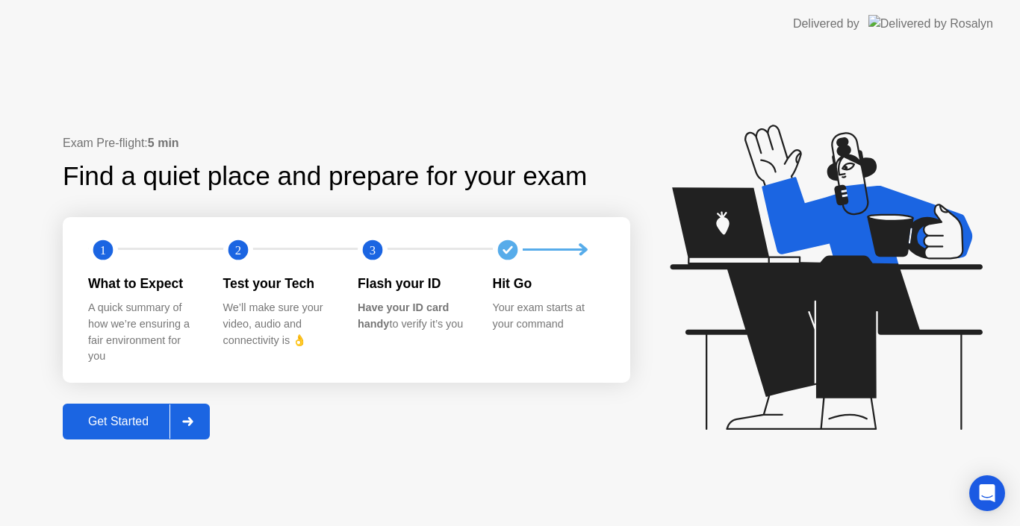
click at [108, 423] on div "Get Started" at bounding box center [118, 421] width 102 height 13
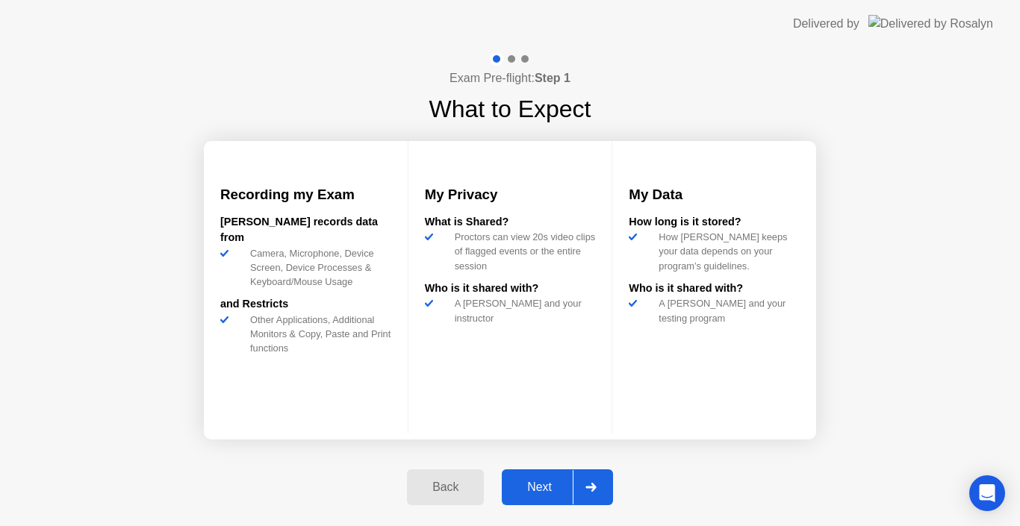
click at [535, 486] on div "Next" at bounding box center [539, 487] width 66 height 13
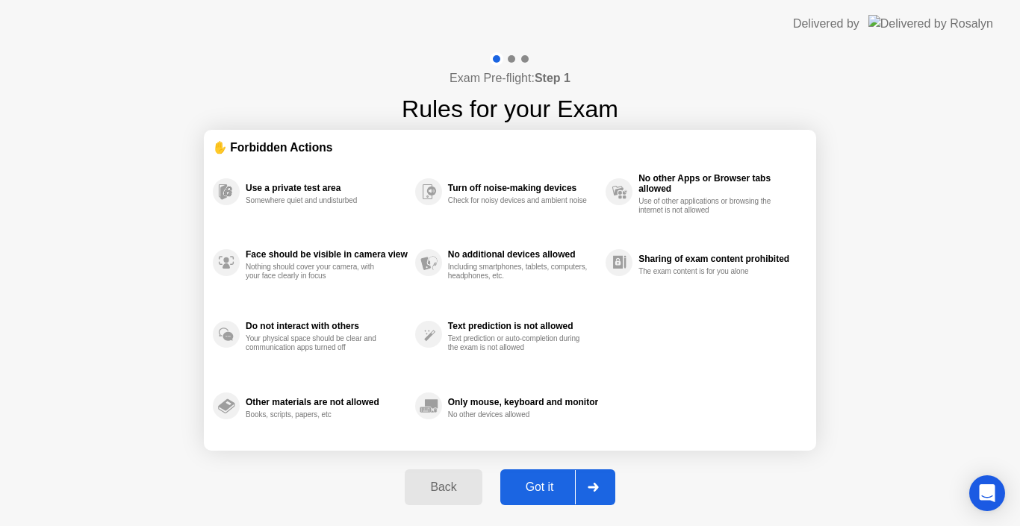
click at [538, 488] on div "Got it" at bounding box center [540, 487] width 70 height 13
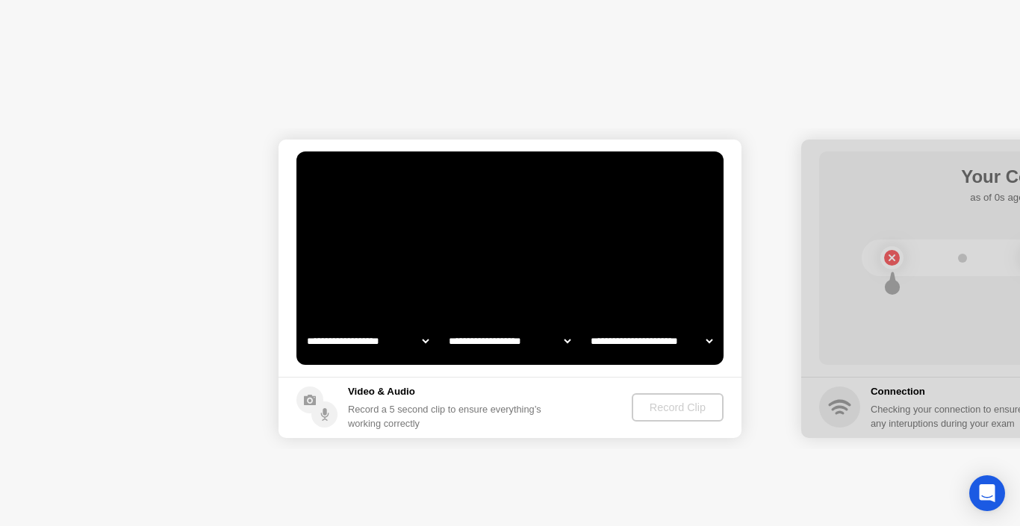
select select "**********"
select select "*******"
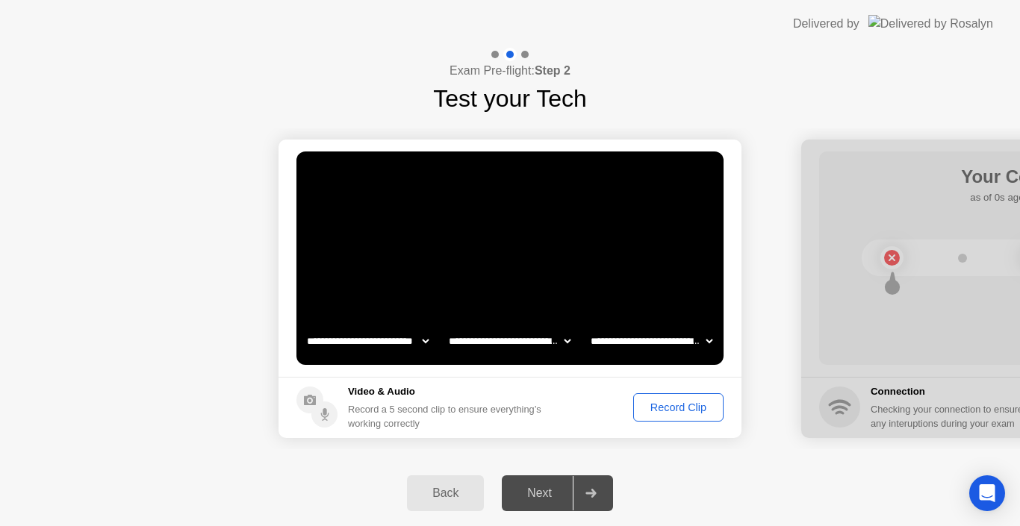
click at [660, 408] on div "Record Clip" at bounding box center [678, 408] width 80 height 12
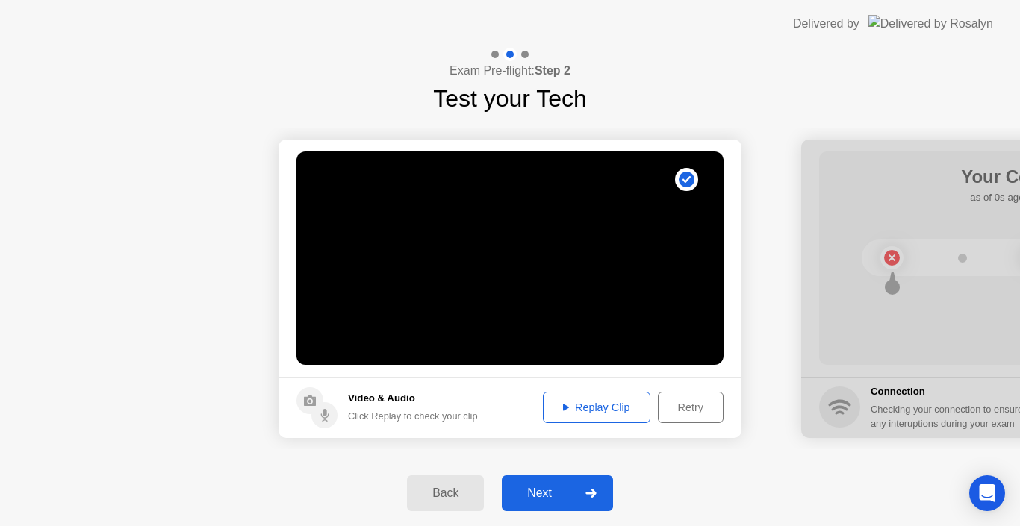
click at [536, 500] on div "Next" at bounding box center [539, 493] width 66 height 13
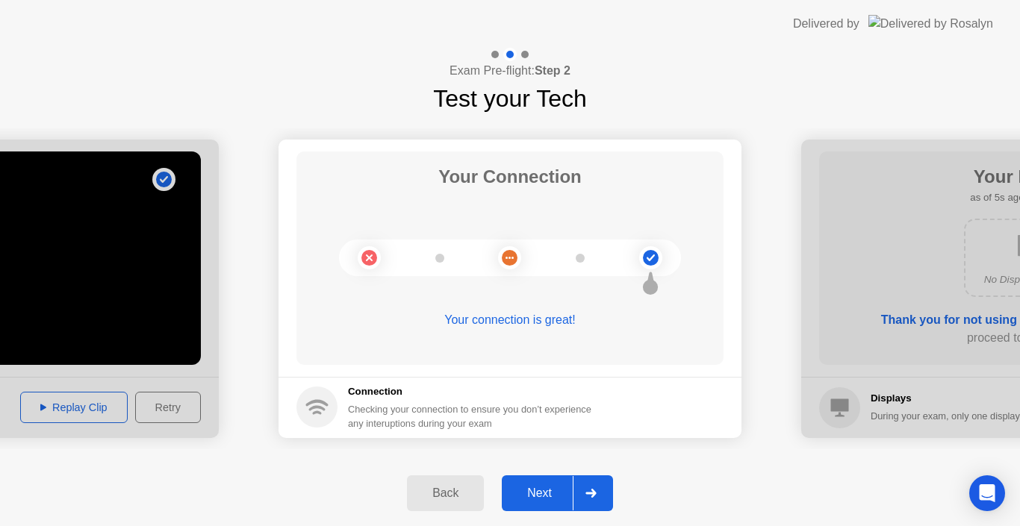
click at [537, 491] on div "Next" at bounding box center [539, 493] width 66 height 13
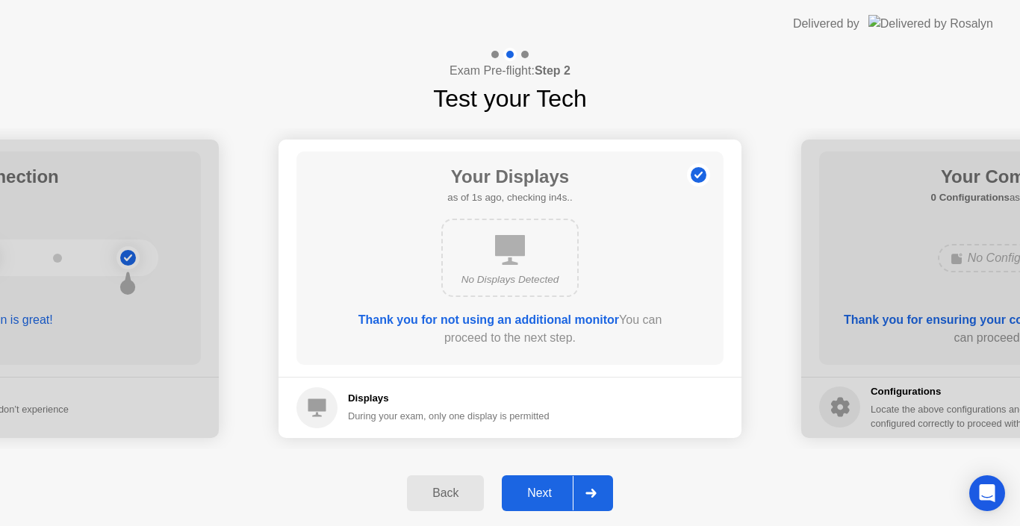
click at [548, 490] on div "Next" at bounding box center [539, 493] width 66 height 13
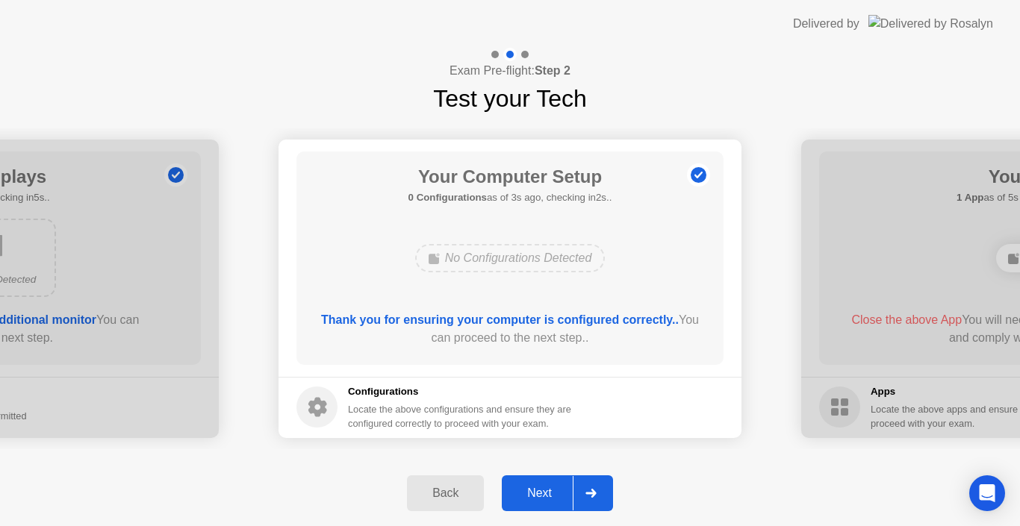
click at [548, 490] on div "Next" at bounding box center [539, 493] width 66 height 13
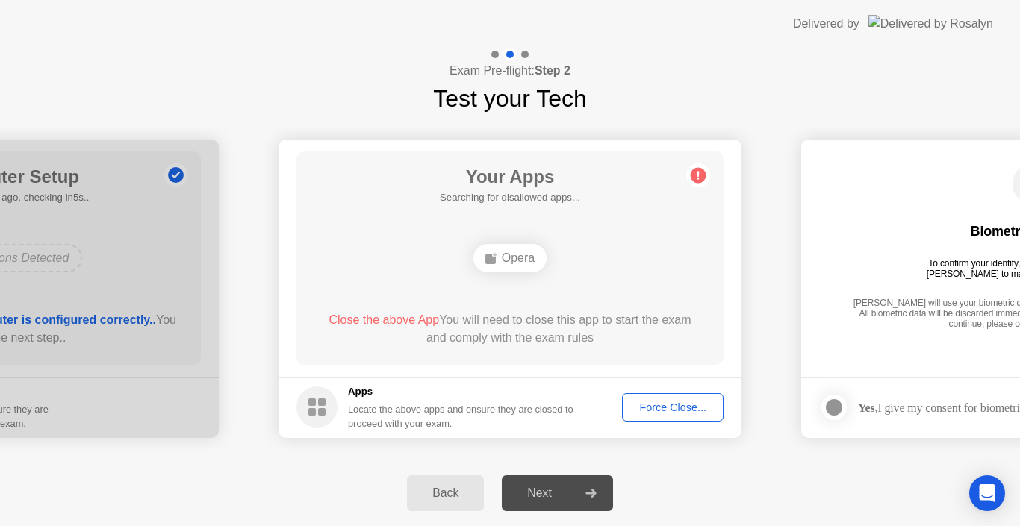
click at [665, 405] on div "Force Close..." at bounding box center [672, 408] width 91 height 12
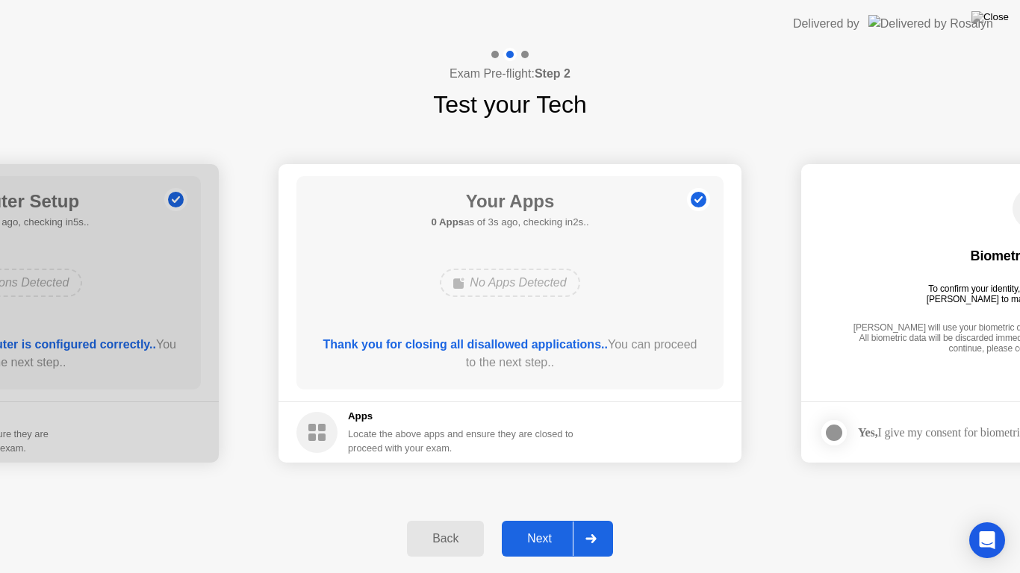
click at [544, 526] on div "Next" at bounding box center [539, 538] width 66 height 13
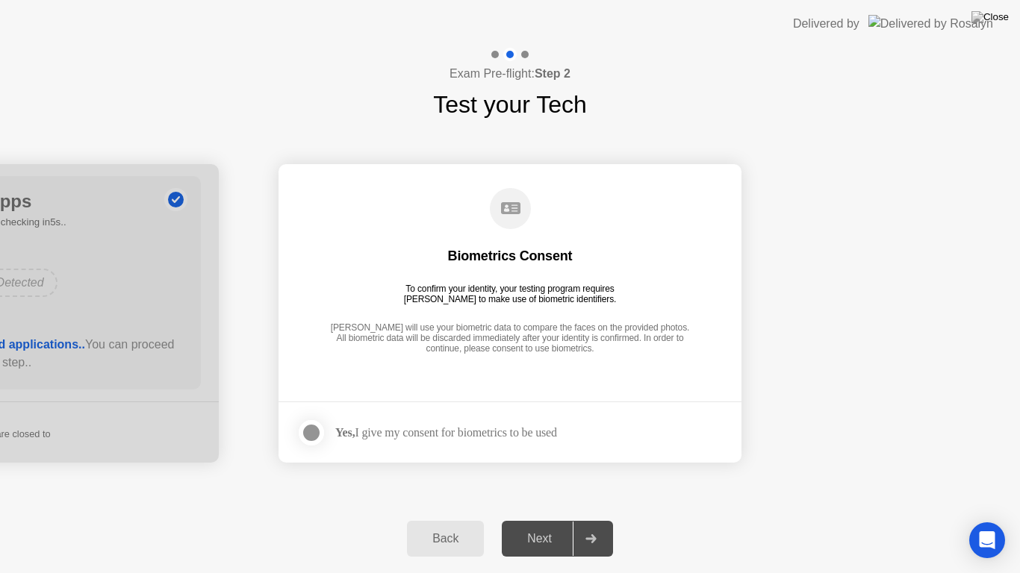
click at [306, 432] on div at bounding box center [311, 433] width 18 height 18
click at [544, 526] on button "Next" at bounding box center [557, 539] width 111 height 36
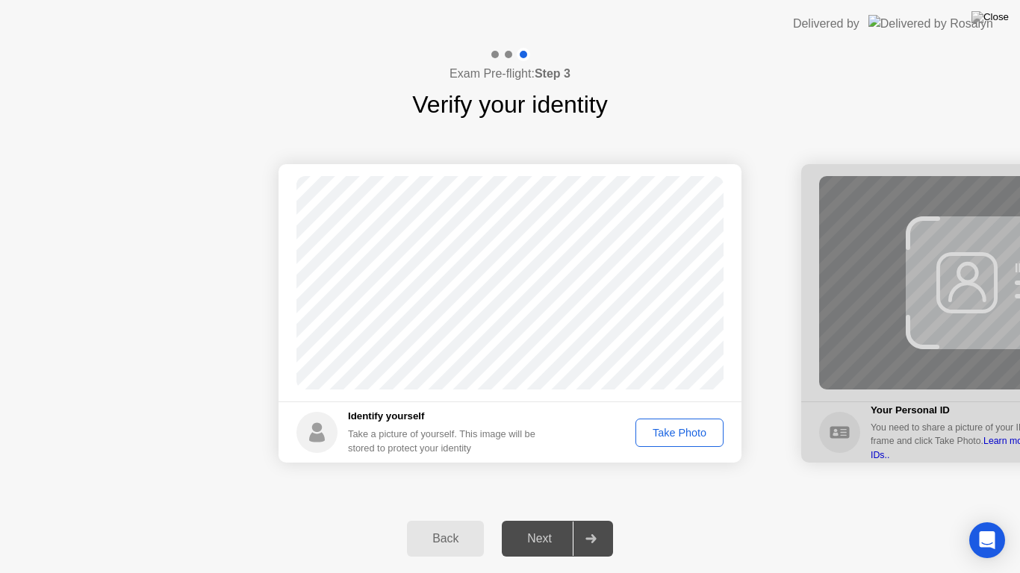
click at [703, 433] on div "Take Photo" at bounding box center [680, 433] width 78 height 12
click at [532, 526] on div "Next" at bounding box center [539, 538] width 66 height 13
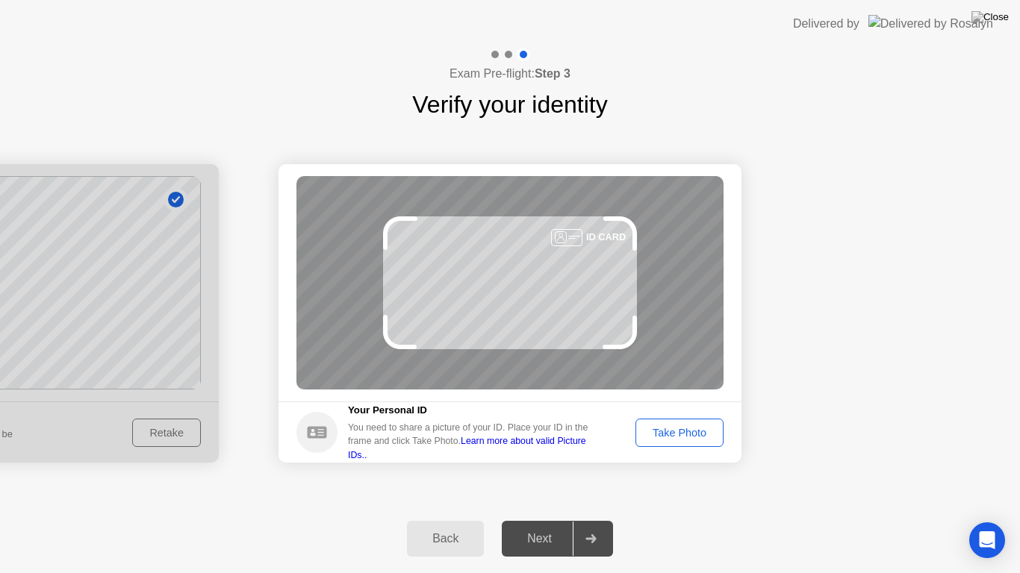
click at [670, 430] on div "Take Photo" at bounding box center [680, 433] width 78 height 12
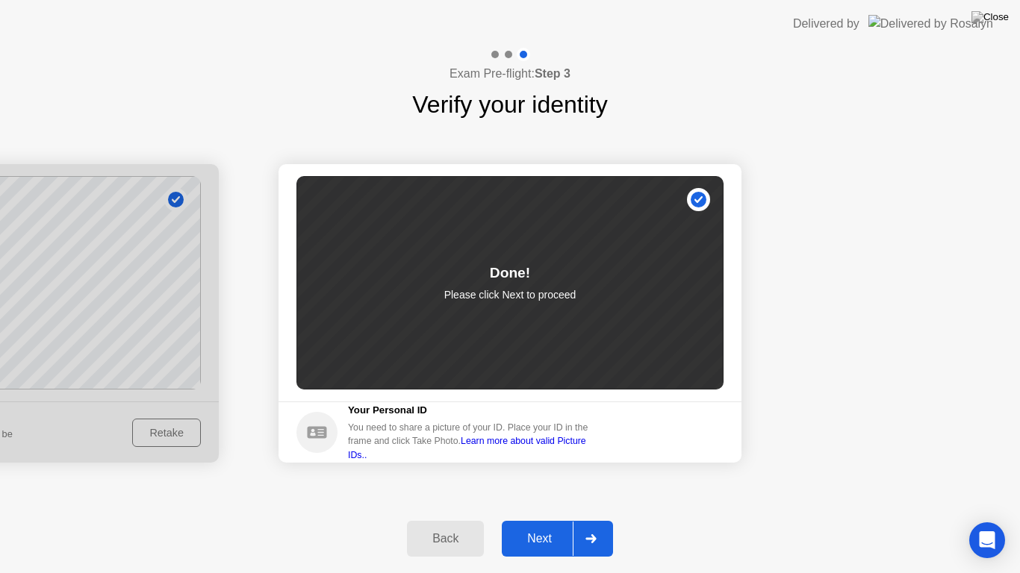
click at [537, 526] on div "Next" at bounding box center [539, 538] width 66 height 13
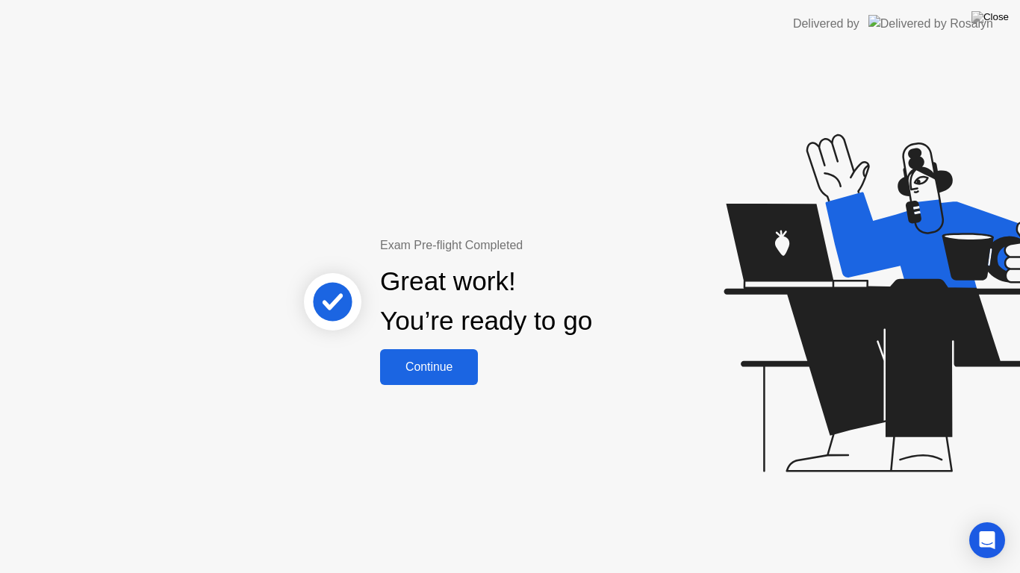
click at [450, 368] on div "Continue" at bounding box center [428, 367] width 89 height 13
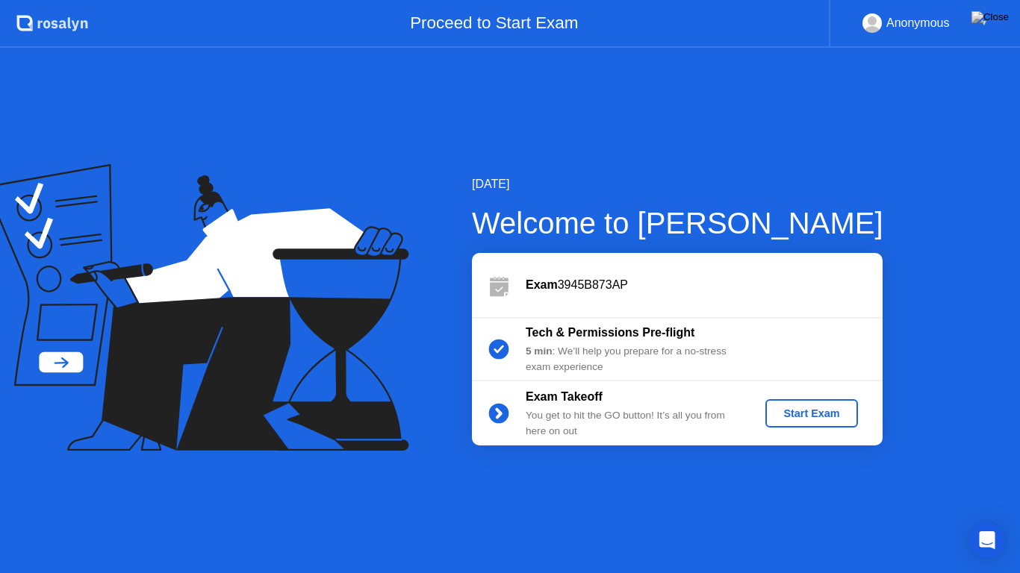
click at [811, 414] on div "Start Exam" at bounding box center [811, 414] width 80 height 12
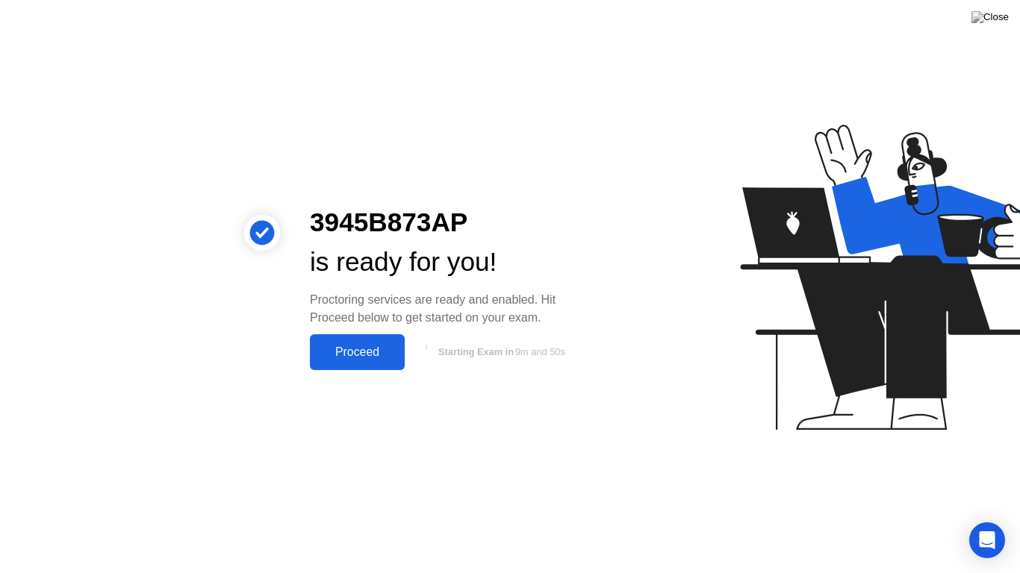
click at [347, 355] on div "Proceed" at bounding box center [357, 352] width 86 height 13
